Goal: Navigation & Orientation: Find specific page/section

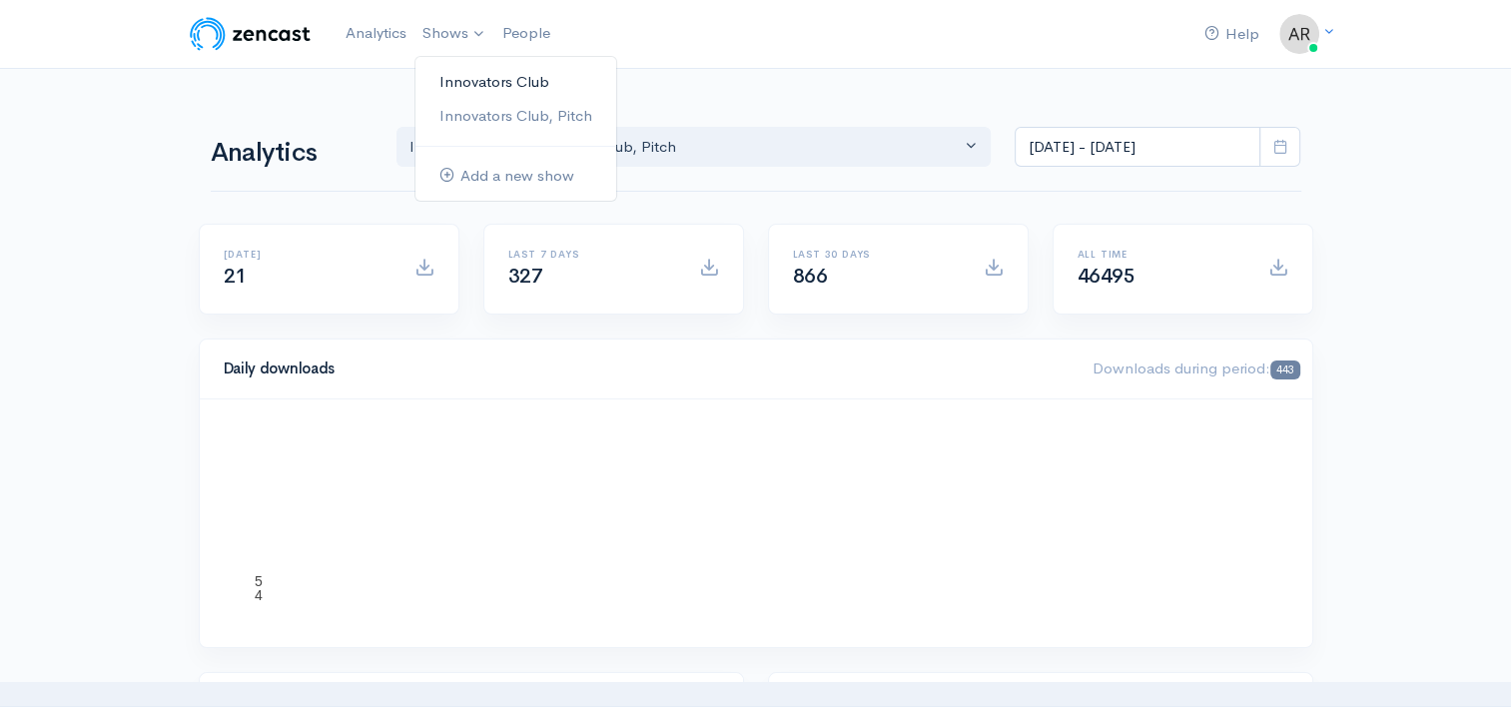
click at [467, 82] on link "Innovators Club" at bounding box center [515, 82] width 201 height 35
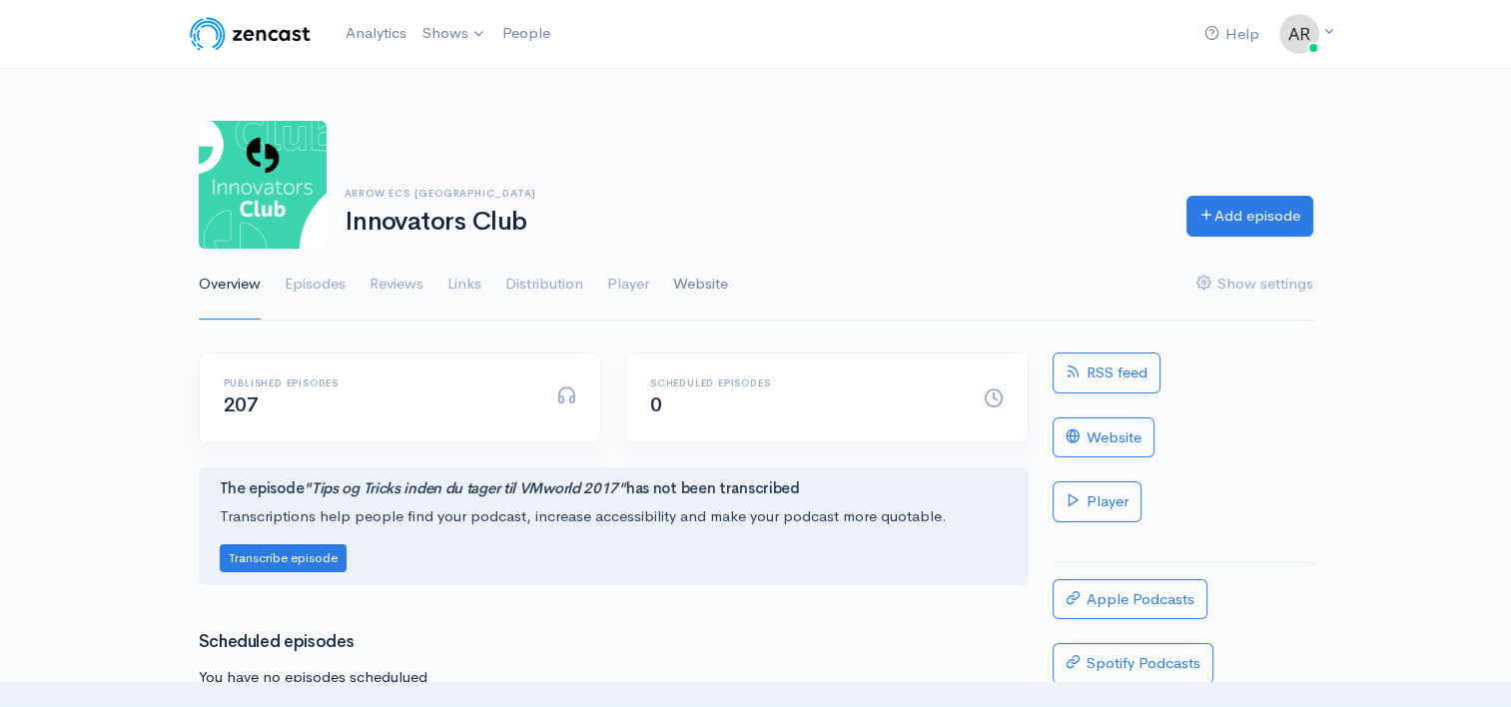
click at [691, 286] on link "Website" at bounding box center [700, 285] width 55 height 72
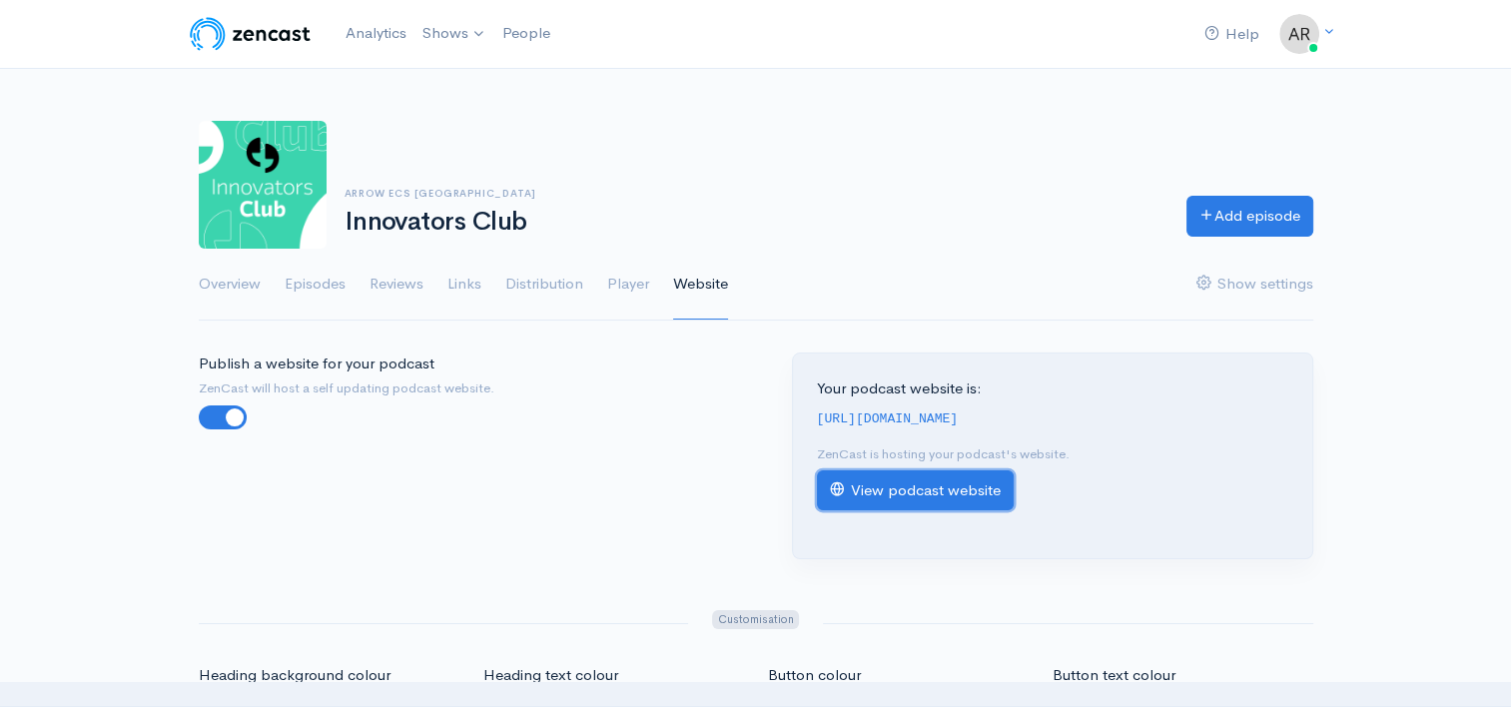
click at [924, 487] on link "View podcast website" at bounding box center [915, 490] width 197 height 41
